Goal: Task Accomplishment & Management: Manage account settings

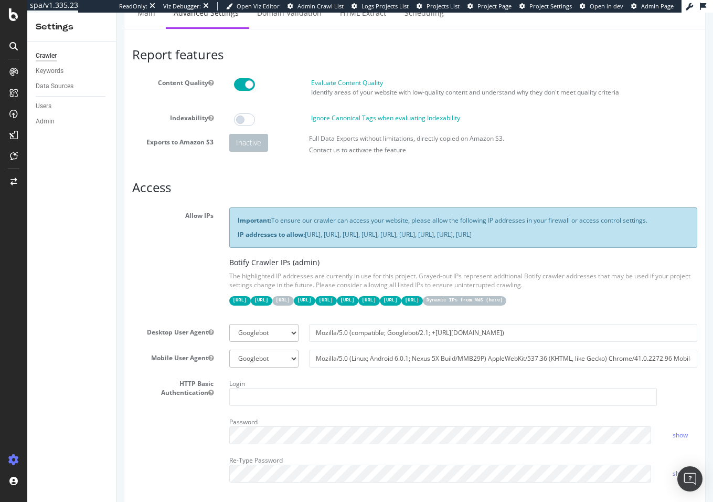
scroll to position [105, 0]
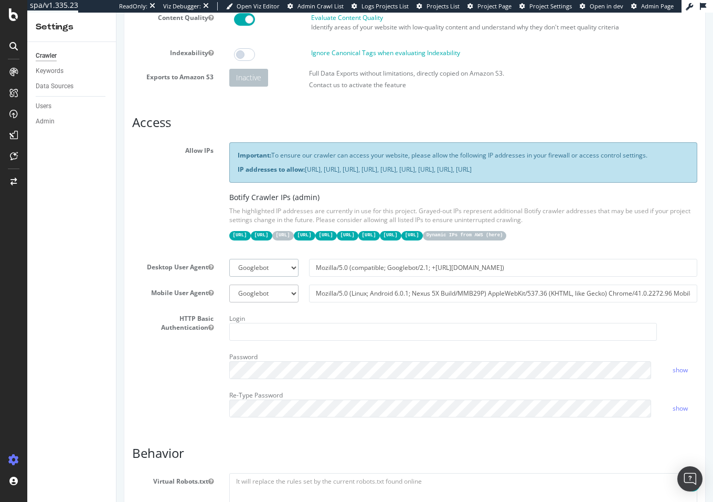
click at [289, 277] on select "Botify Googlebot Chrome Firefox Edge Custom" at bounding box center [263, 268] width 69 height 18
click at [229, 264] on select "Botify Googlebot Chrome Firefox Edge Custom" at bounding box center [263, 268] width 69 height 18
click at [279, 277] on select "Botify Googlebot Chrome Firefox Edge Custom" at bounding box center [263, 268] width 69 height 18
select select "Mozilla/5.0 (compatible; botify; [URL][DOMAIN_NAME])"
click at [229, 264] on select "Botify Googlebot Chrome Firefox Edge Custom" at bounding box center [263, 268] width 69 height 18
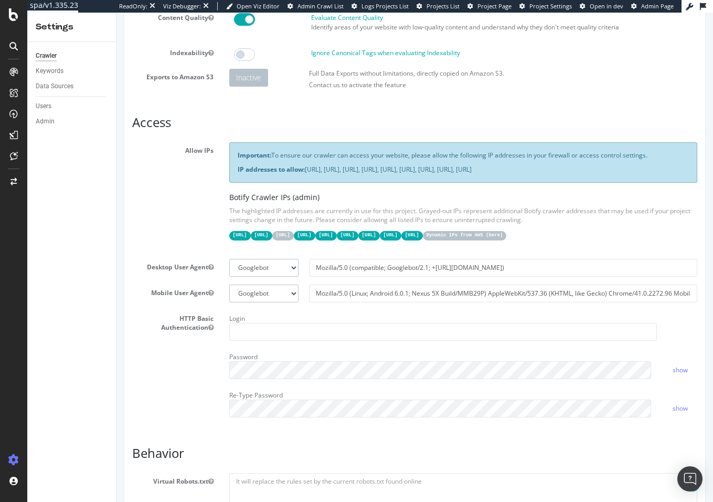
type input "Mozilla/5.0 (compatible; botify; [URL][DOMAIN_NAME])"
click at [286, 302] on select "Botify Googlebot Safari iPhone Safari iPad Chrome Android Custom" at bounding box center [263, 294] width 69 height 18
select select "Mozilla/5.0 Mobile (compatible; botify; [URL][DOMAIN_NAME])"
click at [229, 290] on select "Botify Googlebot Safari iPhone Safari iPad Chrome Android Custom" at bounding box center [263, 294] width 69 height 18
type input "Mozilla/5.0 Mobile (compatible; botify; [URL][DOMAIN_NAME])"
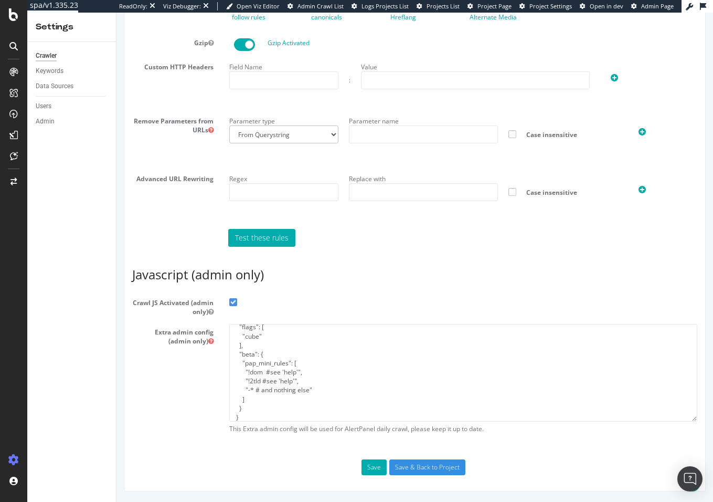
scroll to position [18, 0]
click at [318, 387] on textarea "{ "flags": [ "cube" ], "beta": { "pap_mini_rules": [ "!dom #see 'help'", "!2tld…" at bounding box center [463, 372] width 469 height 97
paste textarea "!safer:media"
type textarea "{ "flags": [ "cube" ], "beta": { "pap_mini_rules": [ "!dom #see 'help'", "!2tld…"
click at [419, 468] on input "Save & Back to Project" at bounding box center [428, 467] width 76 height 16
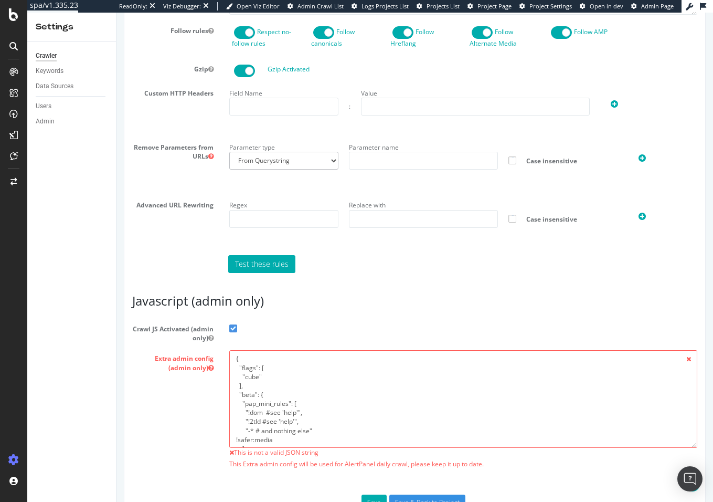
scroll to position [751, 0]
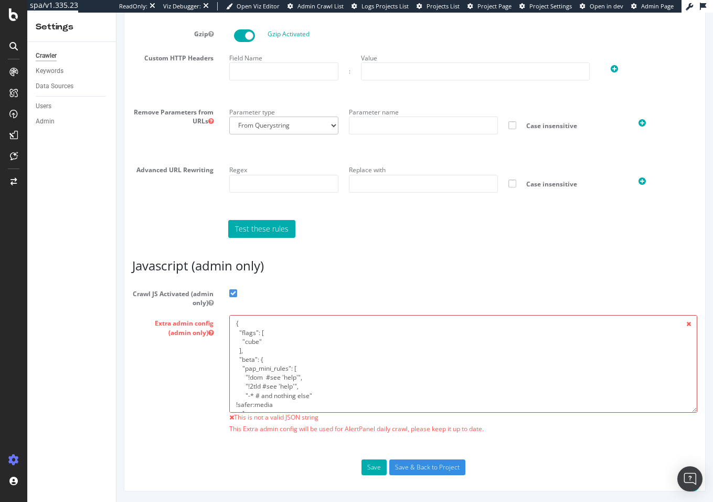
click at [232, 405] on textarea "{ "flags": [ "cube" ], "beta": { "pap_mini_rules": [ "!dom #see 'help'", "!2tld…" at bounding box center [463, 363] width 469 height 97
drag, startPoint x: 276, startPoint y: 405, endPoint x: 233, endPoint y: 395, distance: 44.7
click at [229, 401] on textarea "{ "flags": [ "cube" ], "beta": { "pap_mini_rules": [ "!dom #see 'help'", "!2tld…" at bounding box center [463, 363] width 469 height 97
click at [234, 374] on textarea "{ "flags": [ "cube" ], "beta": { "pap_mini_rules": [ "!dom #see 'help'", "!2tld…" at bounding box center [463, 363] width 469 height 97
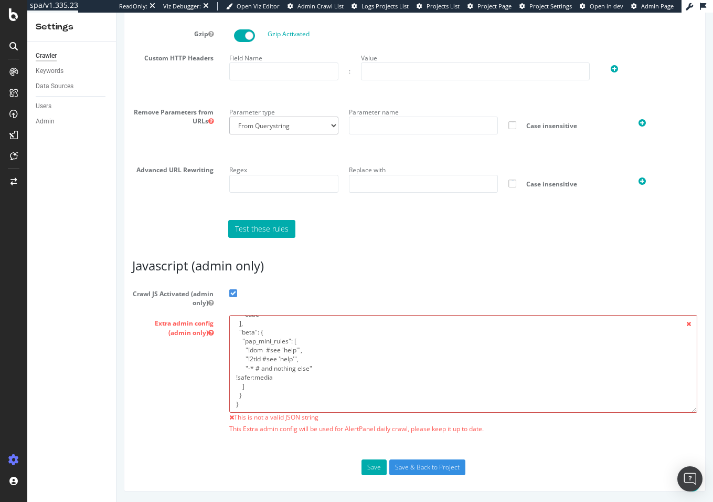
drag, startPoint x: 234, startPoint y: 374, endPoint x: 273, endPoint y: 376, distance: 39.4
click at [273, 376] on textarea "{ "flags": [ "cube" ], "beta": { "pap_mini_rules": [ "!dom #see 'help'", "!2tld…" at bounding box center [463, 363] width 469 height 97
paste textarea ""!safer:media","
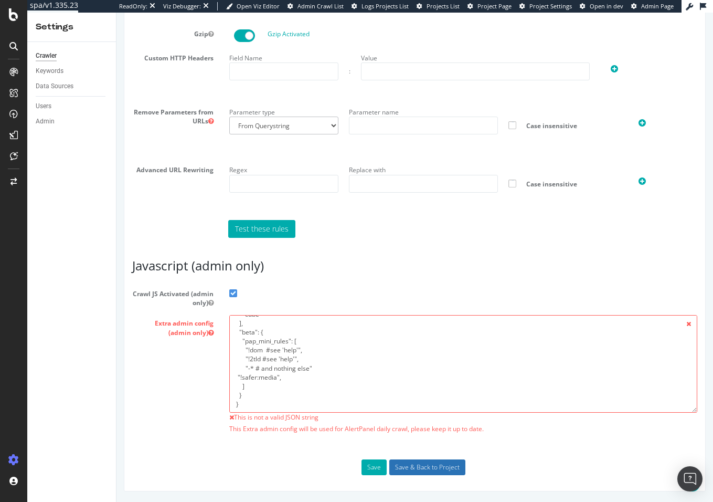
click at [409, 463] on input "Save & Back to Project" at bounding box center [428, 467] width 76 height 16
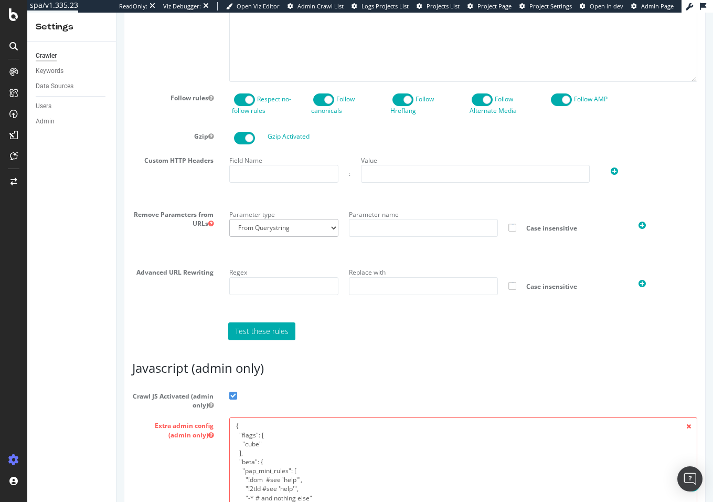
scroll to position [751, 0]
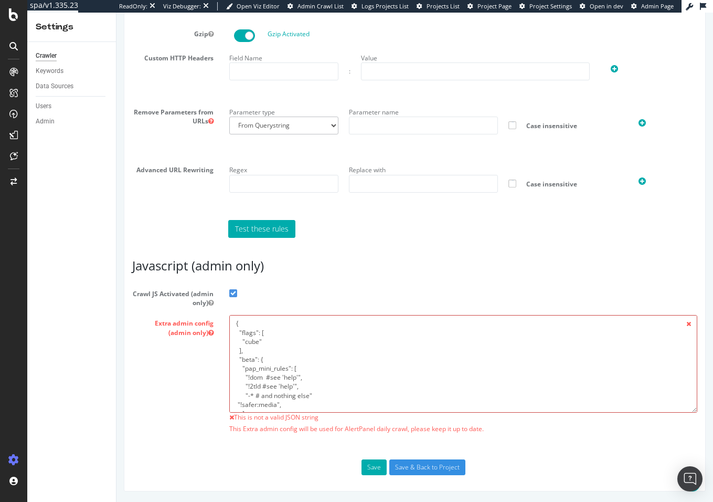
drag, startPoint x: 241, startPoint y: 393, endPoint x: 313, endPoint y: 392, distance: 71.9
click at [313, 392] on textarea "{ "flags": [ "cube" ], "beta": { "pap_mini_rules": [ "!dom #see 'help'", "!2tld…" at bounding box center [463, 363] width 469 height 97
click at [283, 404] on textarea "{ "flags": [ "cube" ], "beta": { "pap_mini_rules": [ "!dom #see 'help'", "!2tld…" at bounding box center [463, 363] width 469 height 97
click at [281, 404] on textarea "{ "flags": [ "cube" ], "beta": { "pap_mini_rules": [ "!dom #see 'help'", "!2tld…" at bounding box center [463, 363] width 469 height 97
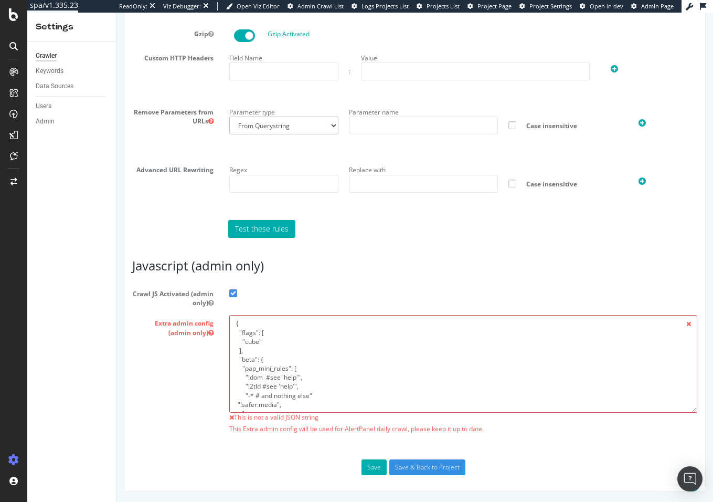
drag, startPoint x: 239, startPoint y: 403, endPoint x: 247, endPoint y: 305, distance: 98.0
click at [248, 303] on section "Crawl JS Activated (admin only) Extra admin config (admin only) { "flags": [ "c…" at bounding box center [414, 362] width 565 height 153
type textarea "{"
paste textarea "{ "flags": [ "cube" ], "beta": { "pap_mini_rules": [ "!dom #see 'help'", "!2tld…"
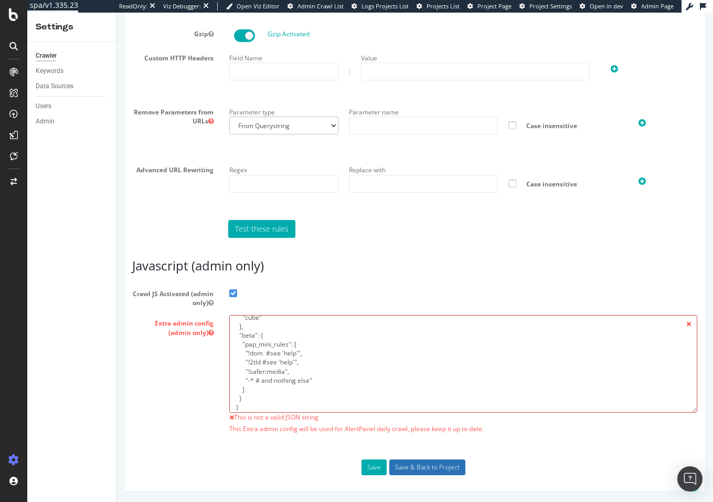
type textarea "{ "flags": [ "cube" ], "beta": { "pap_mini_rules": [ "!dom #see 'help'", "!2tld…"
click at [405, 463] on input "Save & Back to Project" at bounding box center [428, 467] width 76 height 16
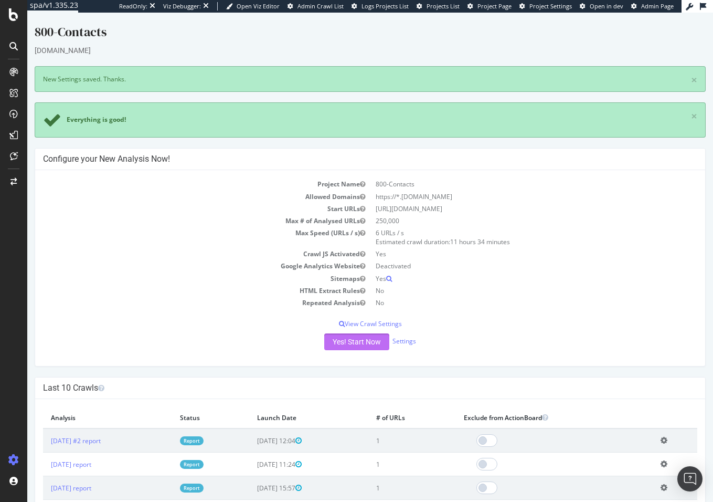
click at [348, 342] on button "Yes! Start Now" at bounding box center [356, 341] width 65 height 17
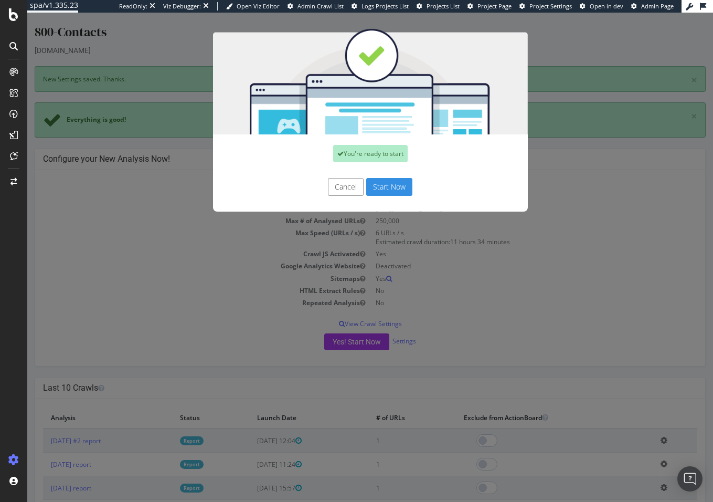
click at [386, 184] on button "Start Now" at bounding box center [389, 187] width 46 height 18
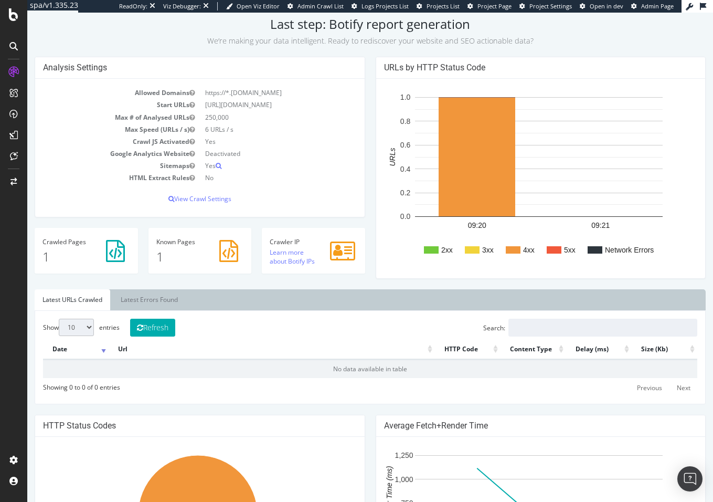
scroll to position [157, 0]
